Goal: Information Seeking & Learning: Understand process/instructions

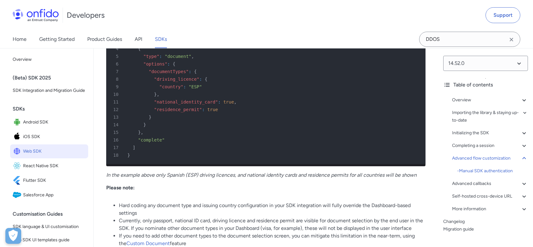
scroll to position [9593, 0]
drag, startPoint x: 157, startPoint y: 128, endPoint x: 250, endPoint y: 125, distance: 93.3
drag, startPoint x: 313, startPoint y: 129, endPoint x: 270, endPoint y: 189, distance: 73.8
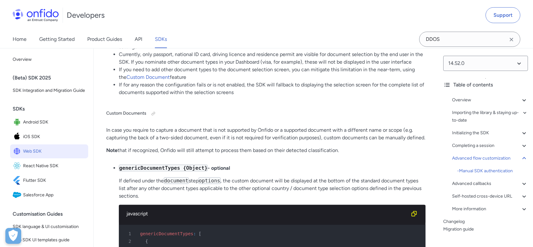
scroll to position [9760, 0]
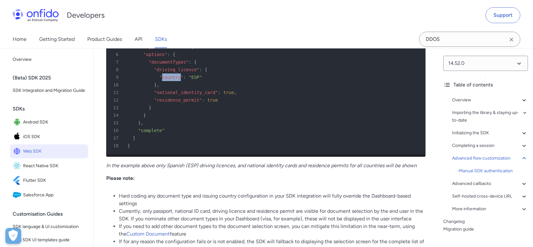
scroll to position [9596, 0]
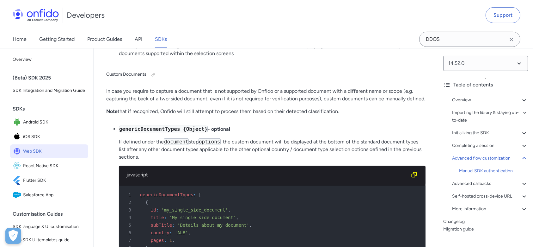
scroll to position [9798, 0]
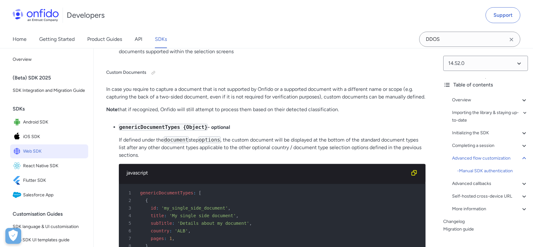
drag, startPoint x: 150, startPoint y: 120, endPoint x: 168, endPoint y: 136, distance: 23.7
drag, startPoint x: 157, startPoint y: 129, endPoint x: 196, endPoint y: 127, distance: 38.9
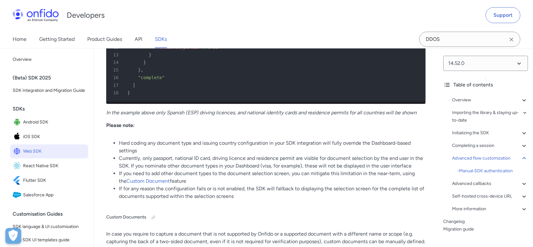
scroll to position [9653, 0]
drag, startPoint x: 267, startPoint y: 76, endPoint x: 360, endPoint y: 77, distance: 92.9
copy p "3-letter ISO 3166-1 alpha-3 country code"
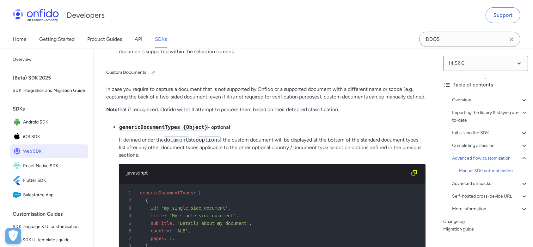
scroll to position [9802, 0]
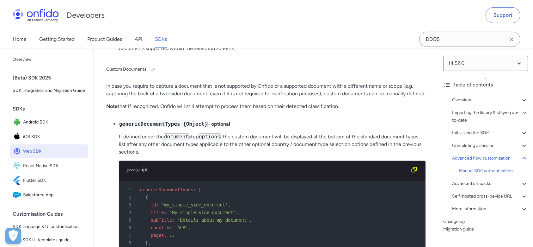
drag, startPoint x: 144, startPoint y: 106, endPoint x: 181, endPoint y: 136, distance: 46.9
drag, startPoint x: 152, startPoint y: 221, endPoint x: 233, endPoint y: 221, distance: 80.9
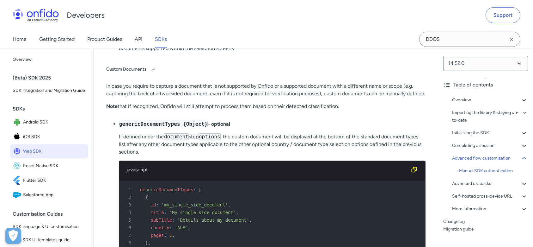
drag, startPoint x: 247, startPoint y: 220, endPoint x: 419, endPoint y: 220, distance: 172.9
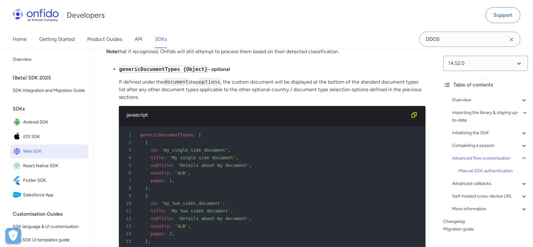
scroll to position [9820, 0]
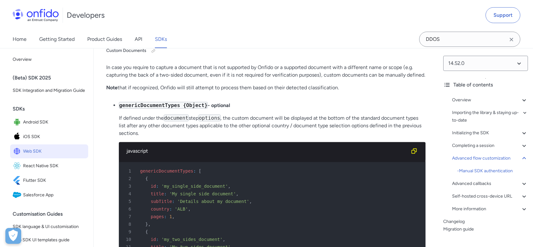
drag, startPoint x: 155, startPoint y: 106, endPoint x: 205, endPoint y: 106, distance: 49.3
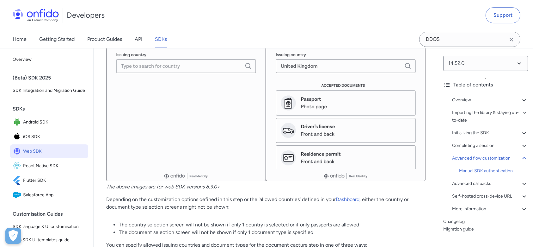
scroll to position [8925, 0]
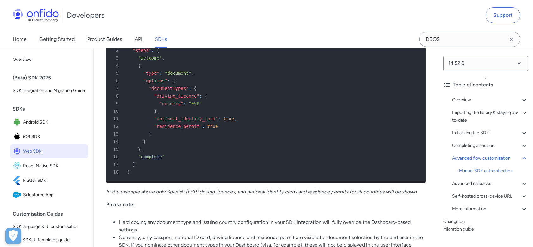
scroll to position [9576, 0]
drag, startPoint x: 141, startPoint y: 80, endPoint x: 199, endPoint y: 82, distance: 57.9
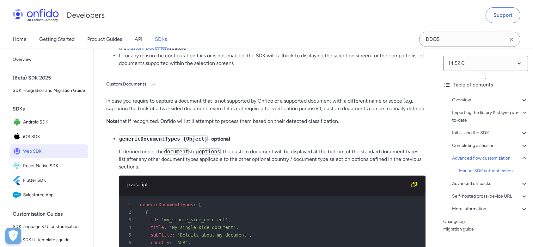
scroll to position [9787, 0]
drag, startPoint x: 152, startPoint y: 162, endPoint x: 211, endPoint y: 162, distance: 58.5
drag, startPoint x: 155, startPoint y: 140, endPoint x: 197, endPoint y: 138, distance: 41.1
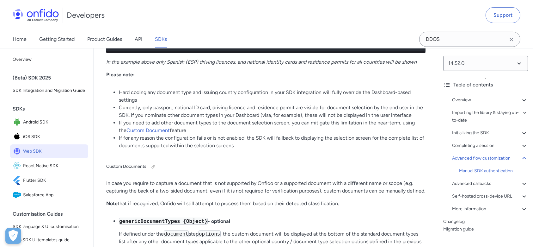
scroll to position [9717, 0]
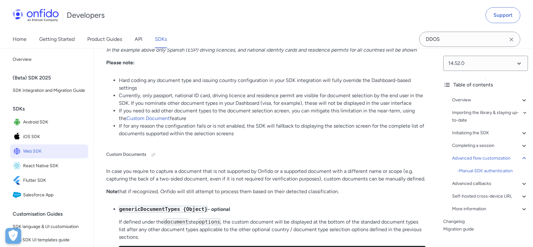
drag, startPoint x: 155, startPoint y: 210, endPoint x: 221, endPoint y: 209, distance: 66.1
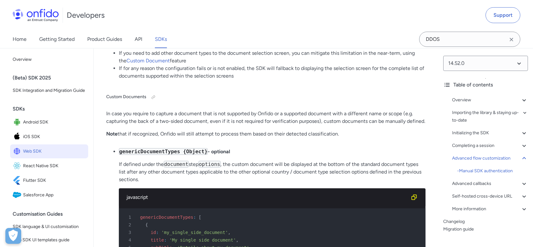
scroll to position [9778, 0]
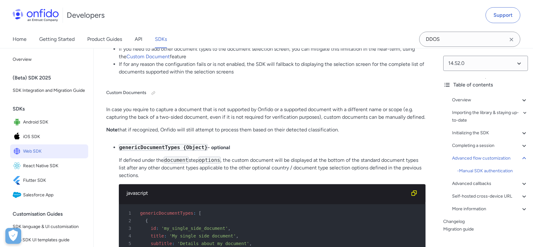
drag, startPoint x: 165, startPoint y: 148, endPoint x: 214, endPoint y: 144, distance: 49.1
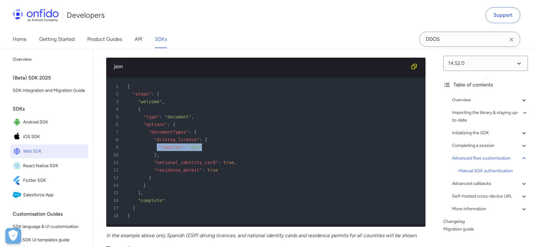
scroll to position [9531, 0]
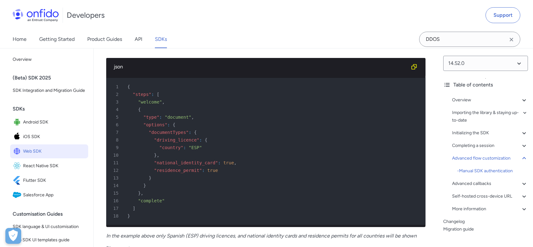
drag, startPoint x: 125, startPoint y: 127, endPoint x: 201, endPoint y: 127, distance: 76.5
copy p "Run-time: For run-time configuration"
